Goal: Task Accomplishment & Management: Use online tool/utility

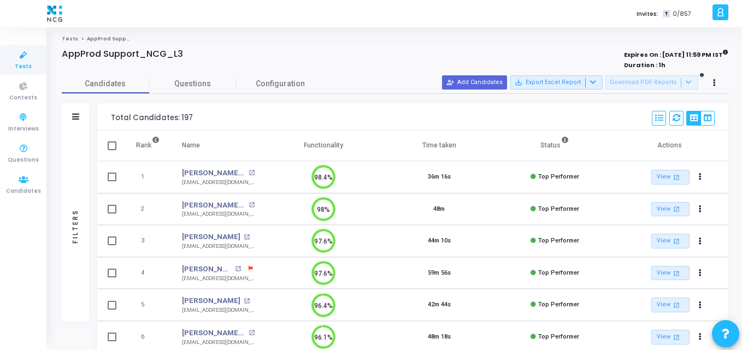
click at [18, 185] on icon at bounding box center [23, 180] width 23 height 14
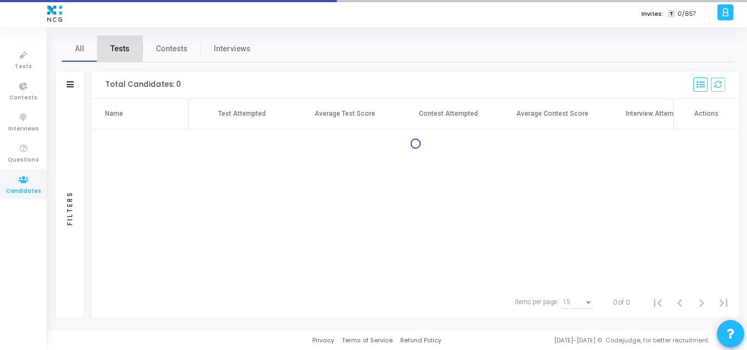
click at [116, 51] on span "Tests" at bounding box center [119, 48] width 19 height 11
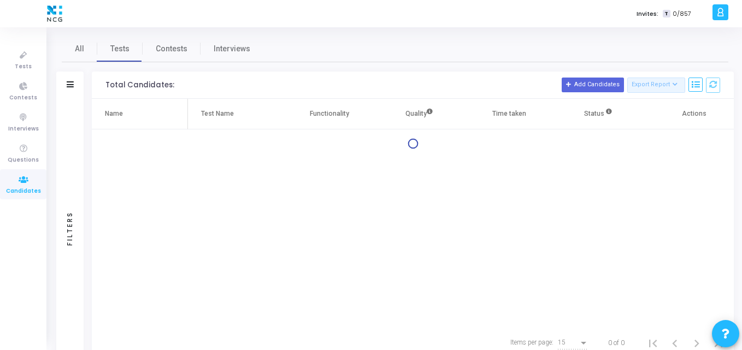
click at [66, 80] on div "Filters" at bounding box center [69, 85] width 27 height 27
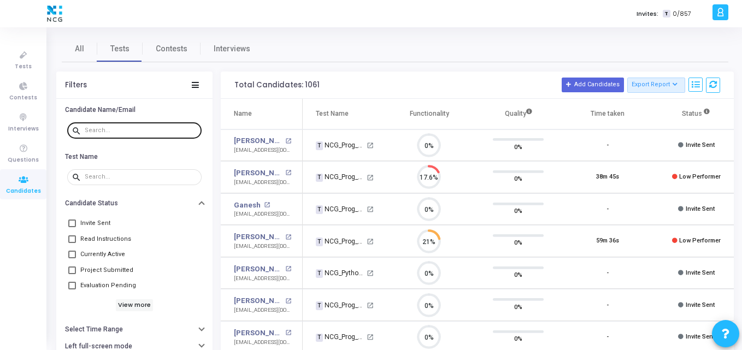
drag, startPoint x: 112, startPoint y: 124, endPoint x: 104, endPoint y: 136, distance: 14.7
click at [104, 136] on div at bounding box center [141, 129] width 113 height 17
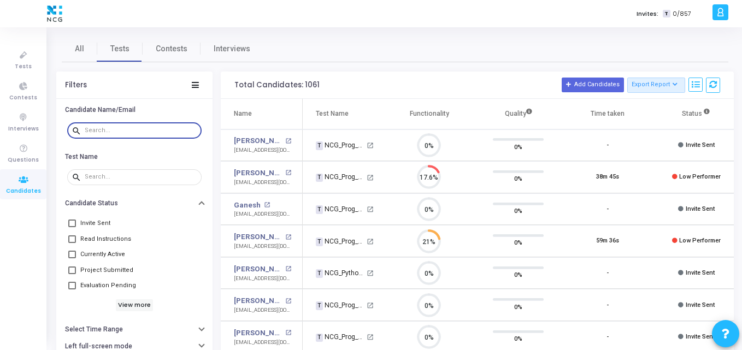
paste input "[EMAIL_ADDRESS][DOMAIN_NAME]"
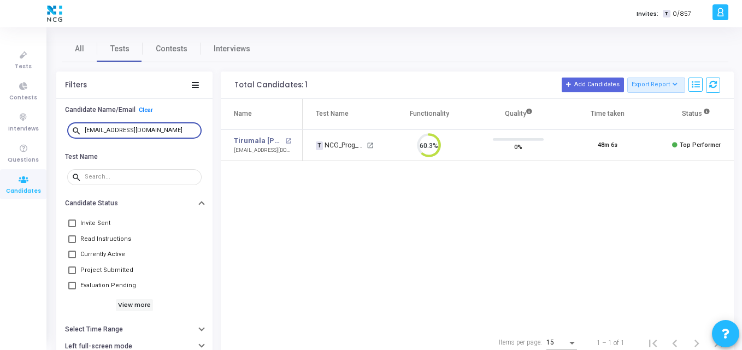
type input "[EMAIL_ADDRESS][DOMAIN_NAME]"
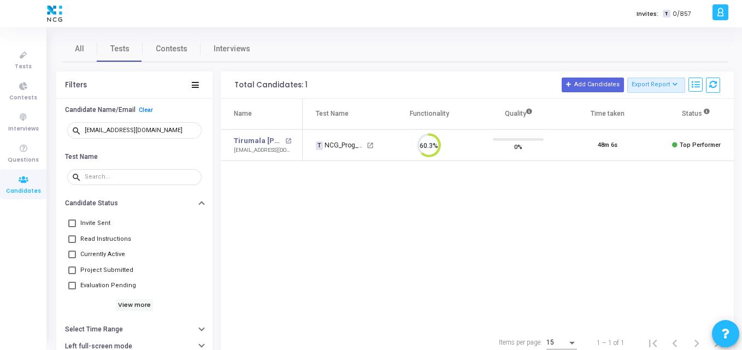
click at [360, 193] on div "Name Test Name Functionality Quality Time taken Status Actions Tirumala [PERSON…" at bounding box center [477, 213] width 513 height 229
